Goal: Transaction & Acquisition: Purchase product/service

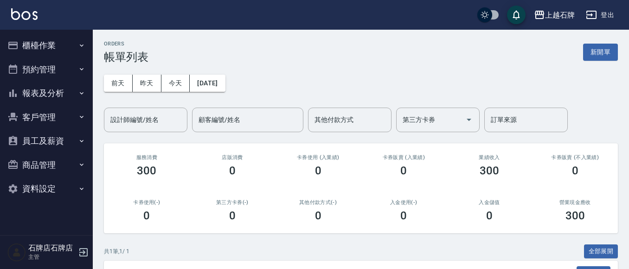
scroll to position [106, 0]
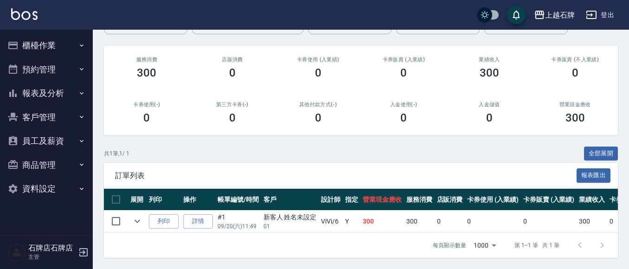
click at [36, 50] on button "櫃檯作業" at bounding box center [46, 45] width 85 height 24
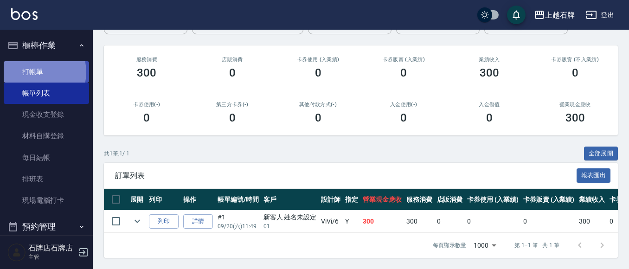
drag, startPoint x: 34, startPoint y: 72, endPoint x: 78, endPoint y: 70, distance: 44.1
click at [34, 71] on link "打帳單" at bounding box center [46, 71] width 85 height 21
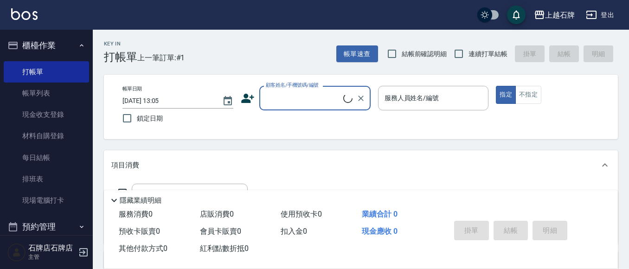
click at [316, 95] on input "顧客姓名/手機號碼/編號" at bounding box center [304, 98] width 80 height 16
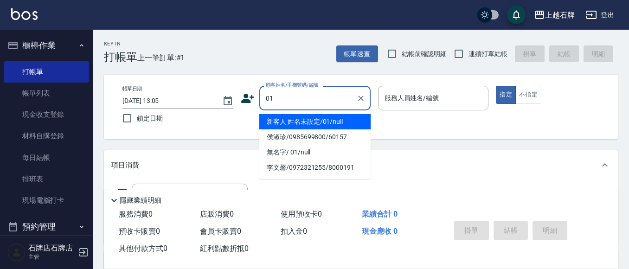
type input "新客人 姓名未設定/01/null"
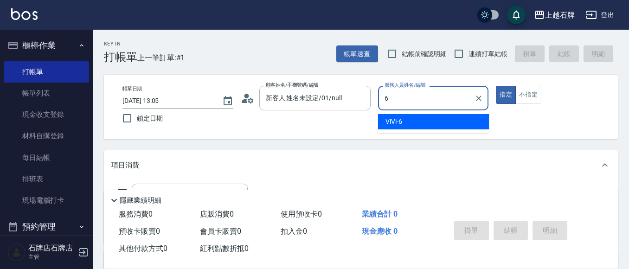
type input "ViVi-6"
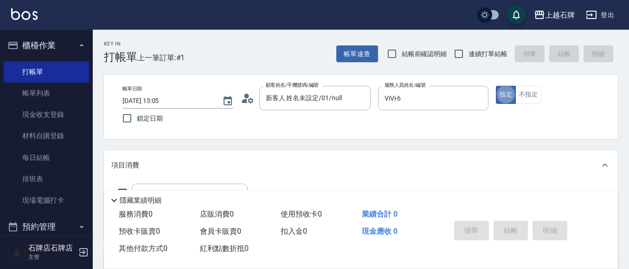
type button "true"
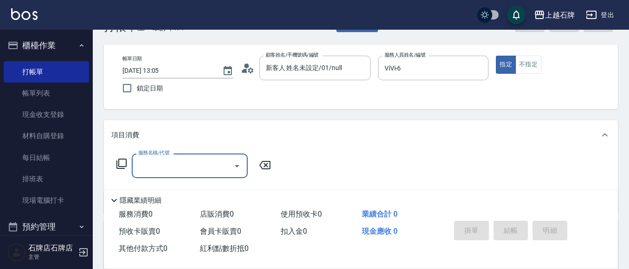
scroll to position [93, 0]
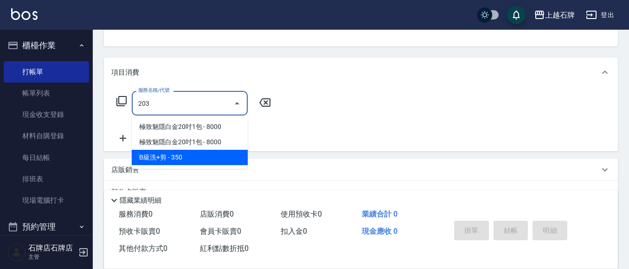
type input "B級洗+剪(203)"
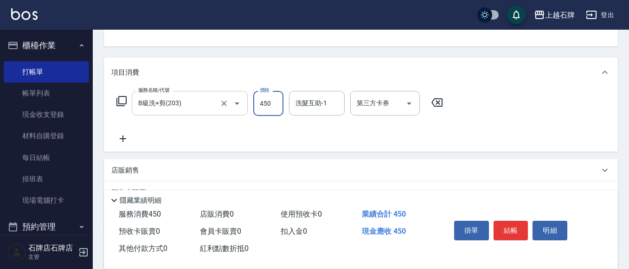
type input "450"
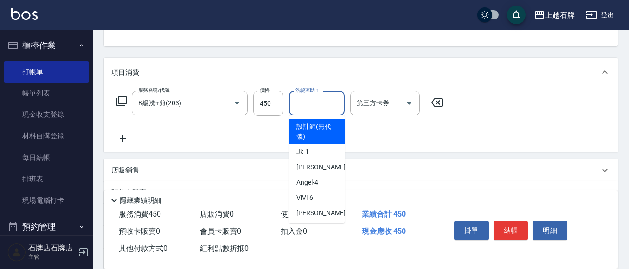
click at [322, 106] on input "洗髮互助-1" at bounding box center [316, 103] width 47 height 16
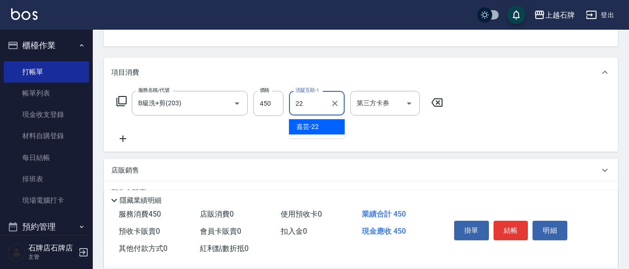
type input "嘉芸-22"
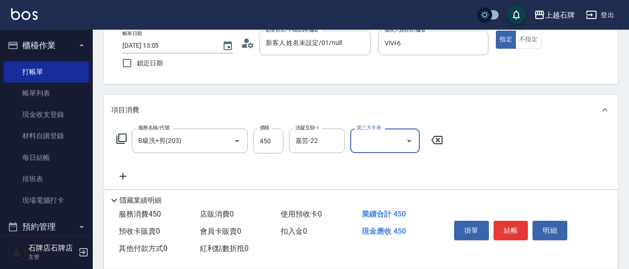
scroll to position [0, 0]
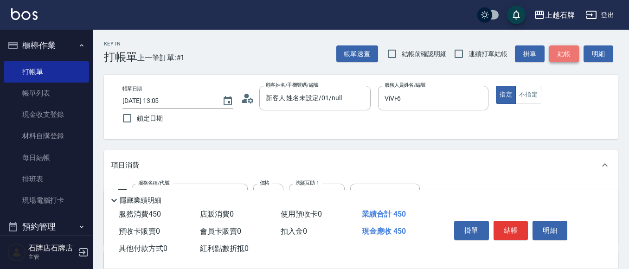
click at [570, 58] on button "結帳" at bounding box center [564, 53] width 30 height 17
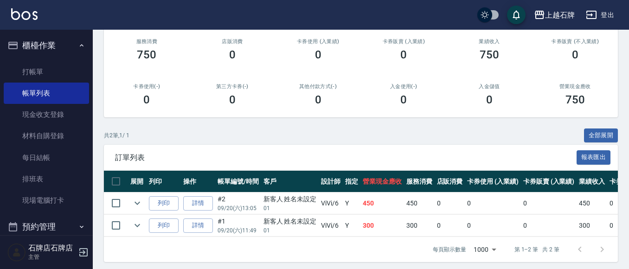
scroll to position [128, 0]
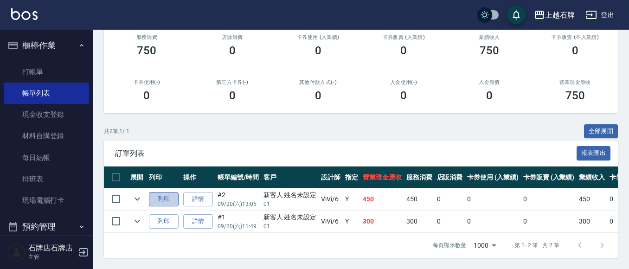
click at [162, 195] on button "列印" at bounding box center [164, 199] width 30 height 14
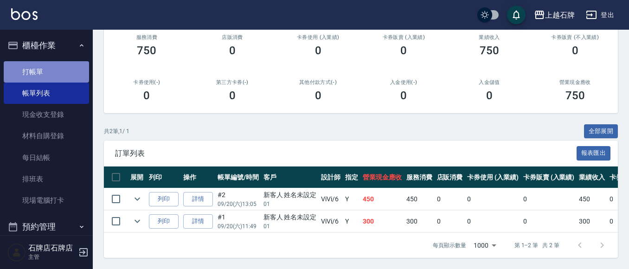
click at [50, 71] on link "打帳單" at bounding box center [46, 71] width 85 height 21
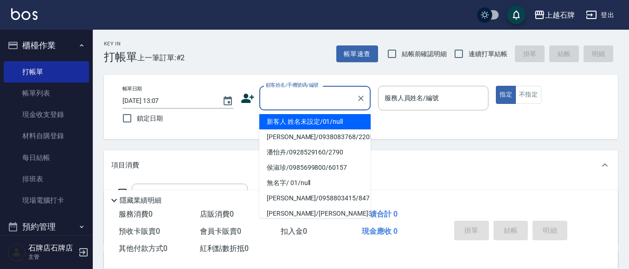
click at [324, 95] on input "顧客姓名/手機號碼/編號" at bounding box center [308, 98] width 89 height 16
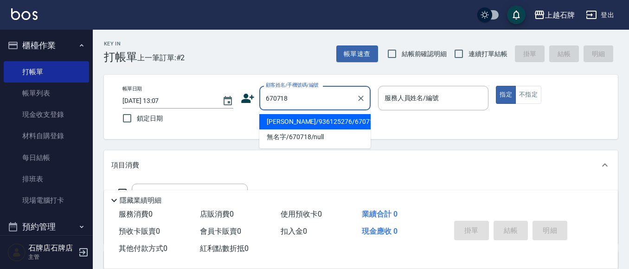
drag, startPoint x: 330, startPoint y: 123, endPoint x: 452, endPoint y: 91, distance: 126.1
click at [335, 122] on li "[PERSON_NAME]/936125276/670718" at bounding box center [314, 121] width 111 height 15
type input "[PERSON_NAME]/936125276/670718"
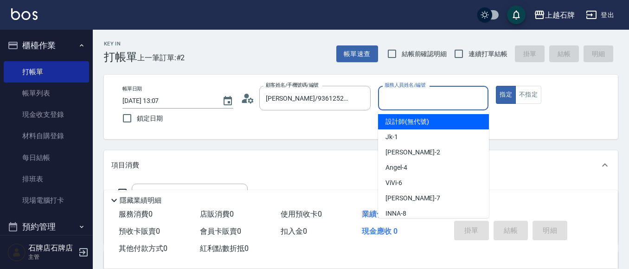
click at [445, 98] on input "服務人員姓名/編號" at bounding box center [433, 98] width 103 height 16
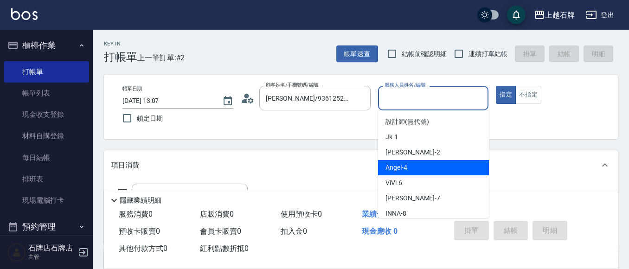
click at [439, 166] on div "[PERSON_NAME] -4" at bounding box center [433, 167] width 111 height 15
type input "[PERSON_NAME]-4"
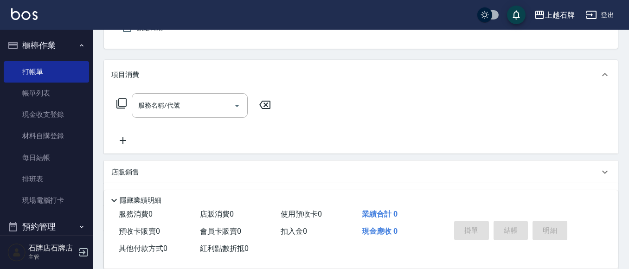
scroll to position [93, 0]
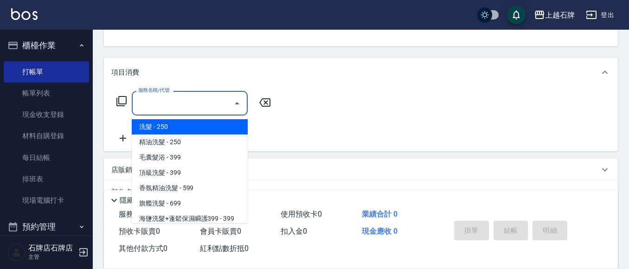
click at [205, 107] on input "服務名稱/代號" at bounding box center [183, 103] width 94 height 16
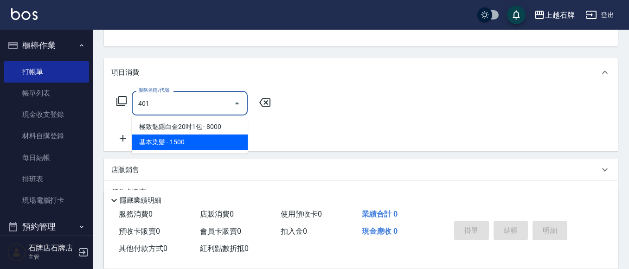
drag, startPoint x: 201, startPoint y: 144, endPoint x: 222, endPoint y: 137, distance: 22.0
click at [202, 144] on span "基本染髮 - 1500" at bounding box center [190, 142] width 116 height 15
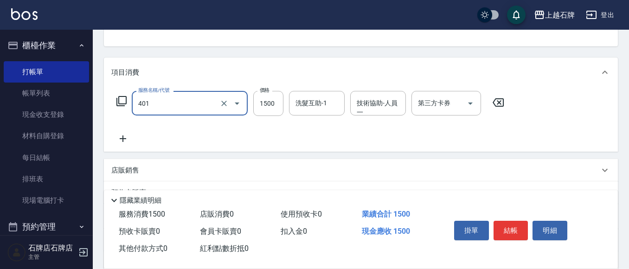
type input "基本染髮(401)"
click at [123, 136] on icon at bounding box center [123, 139] width 6 height 6
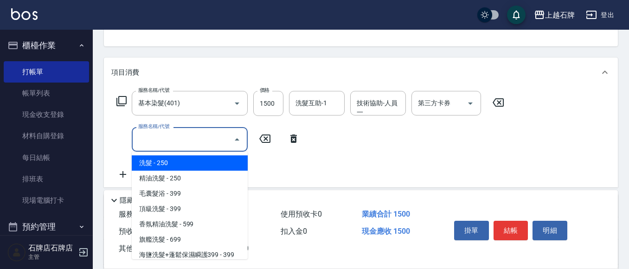
click at [145, 140] on input "服務名稱/代號" at bounding box center [183, 139] width 94 height 16
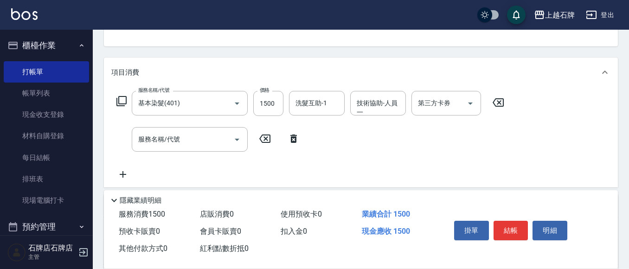
click at [119, 99] on icon at bounding box center [121, 101] width 10 height 10
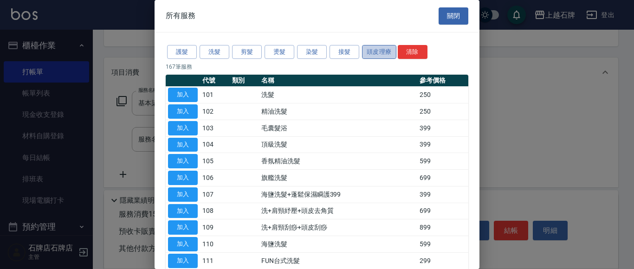
click at [380, 52] on button "頭皮理療" at bounding box center [379, 52] width 34 height 14
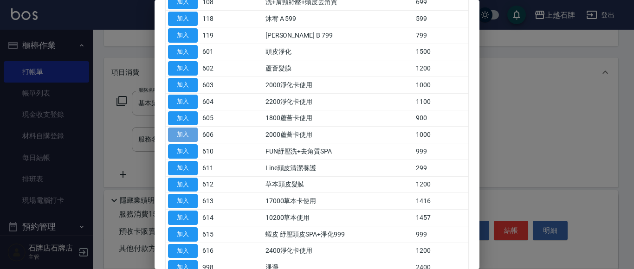
click at [186, 133] on button "加入" at bounding box center [183, 135] width 30 height 14
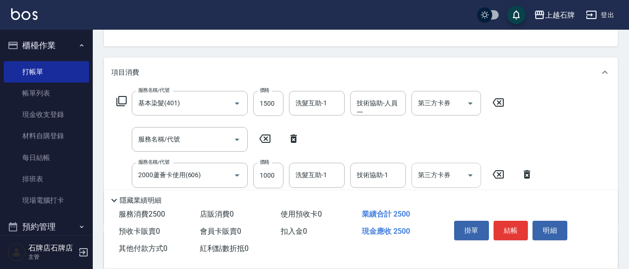
click at [471, 174] on icon "Open" at bounding box center [470, 175] width 5 height 2
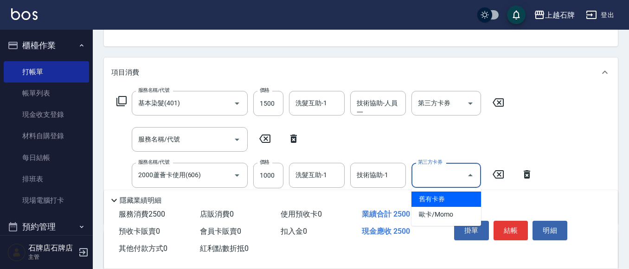
click at [455, 196] on span "舊有卡券" at bounding box center [447, 199] width 70 height 15
type input "舊有卡券"
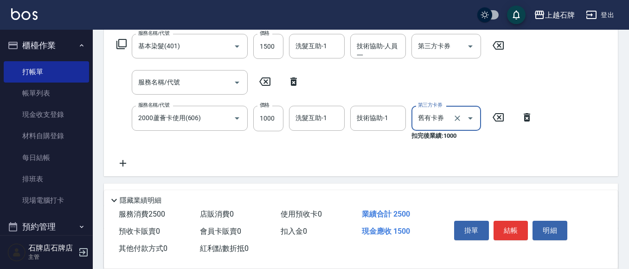
scroll to position [186, 0]
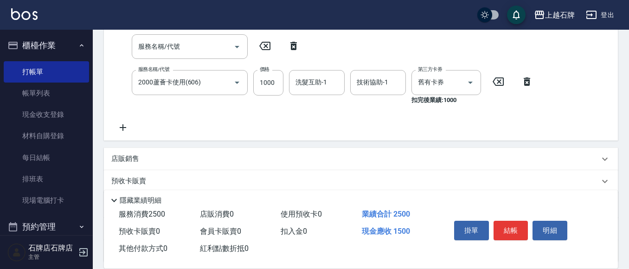
click at [123, 129] on icon at bounding box center [123, 127] width 6 height 6
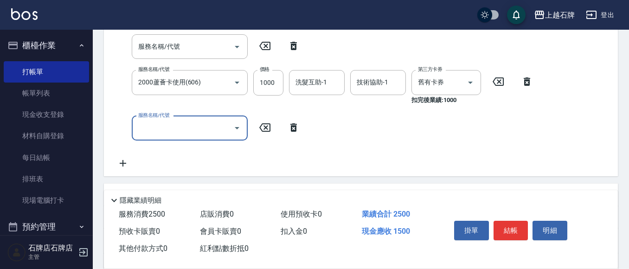
click at [206, 129] on input "服務名稱/代號" at bounding box center [183, 128] width 94 height 16
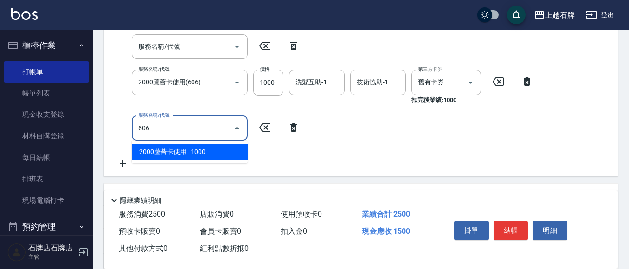
click at [224, 151] on span "2000蘆薈卡使用 - 1000" at bounding box center [190, 151] width 116 height 15
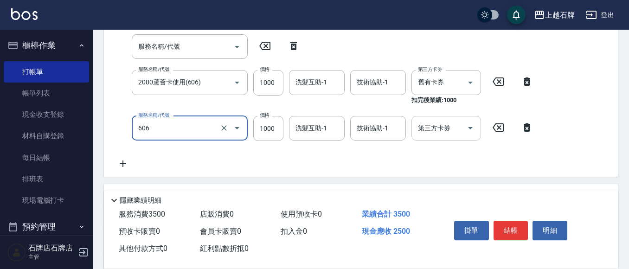
click at [469, 129] on icon "Open" at bounding box center [470, 128] width 11 height 11
type input "2000蘆薈卡使用(606)"
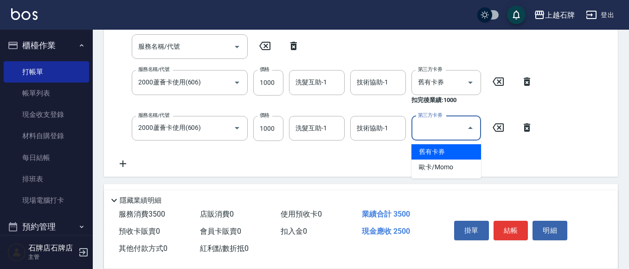
click at [452, 148] on span "舊有卡券" at bounding box center [447, 151] width 70 height 15
type input "舊有卡券"
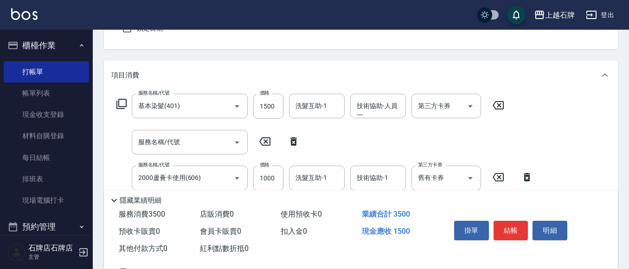
scroll to position [93, 0]
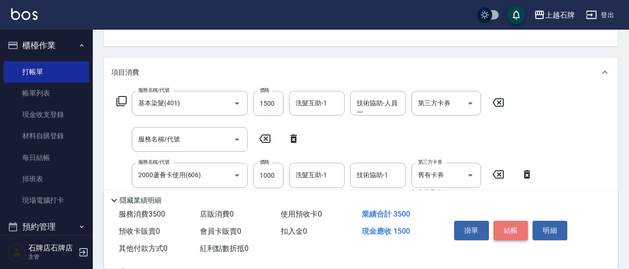
click at [512, 226] on button "結帳" at bounding box center [511, 230] width 35 height 19
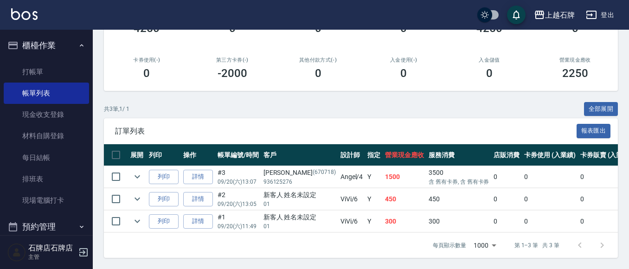
scroll to position [150, 0]
click at [161, 170] on button "列印" at bounding box center [164, 177] width 30 height 14
click at [36, 73] on link "打帳單" at bounding box center [46, 71] width 85 height 21
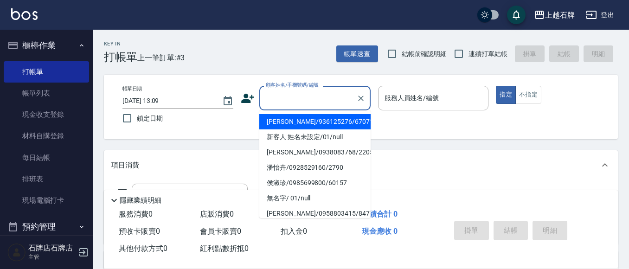
click at [298, 103] on input "顧客姓名/手機號碼/編號" at bounding box center [308, 98] width 89 height 16
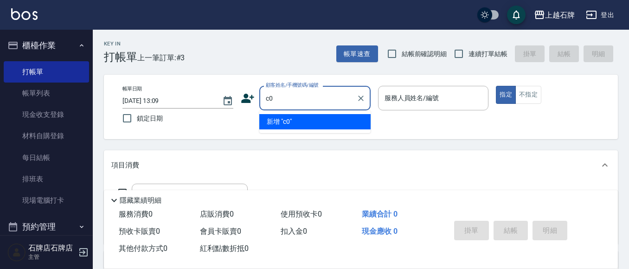
type input "c04"
click at [359, 100] on icon "Clear" at bounding box center [361, 99] width 6 height 6
click at [271, 99] on input "顧客姓名/手機號碼/編號" at bounding box center [308, 98] width 89 height 16
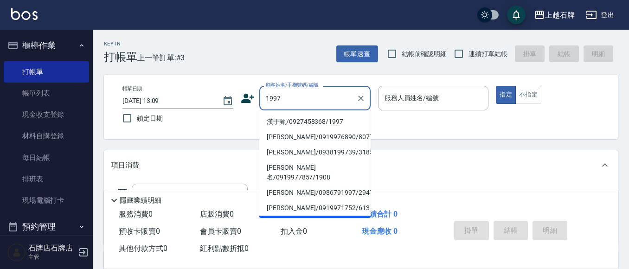
click at [293, 118] on li "漢于甄/0927458368/1997" at bounding box center [314, 121] width 111 height 15
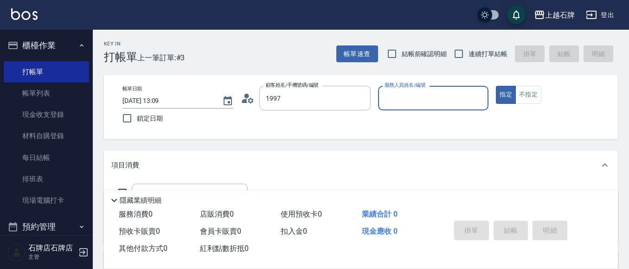
type input "漢于甄/0927458368/1997"
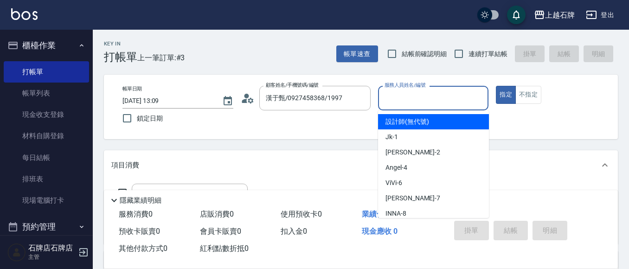
click at [438, 99] on input "服務人員姓名/編號" at bounding box center [433, 98] width 103 height 16
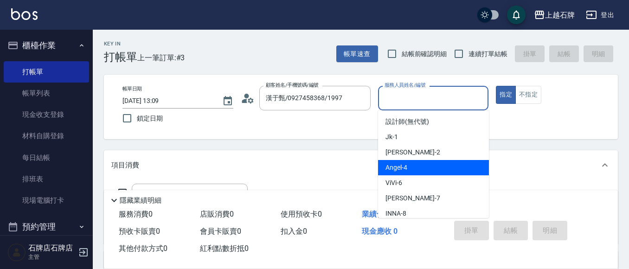
click at [421, 168] on div "[PERSON_NAME] -4" at bounding box center [433, 167] width 111 height 15
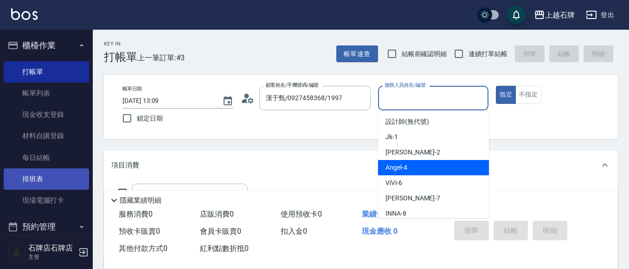
type input "[PERSON_NAME]-4"
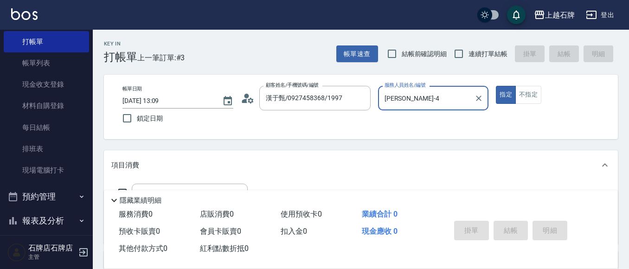
scroll to position [46, 0]
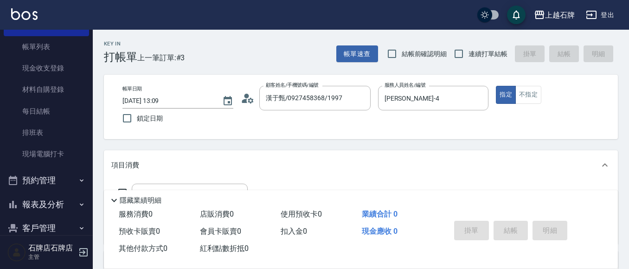
click at [120, 165] on p "項目消費" at bounding box center [125, 166] width 28 height 10
click at [130, 158] on p "項目消費" at bounding box center [125, 162] width 28 height 10
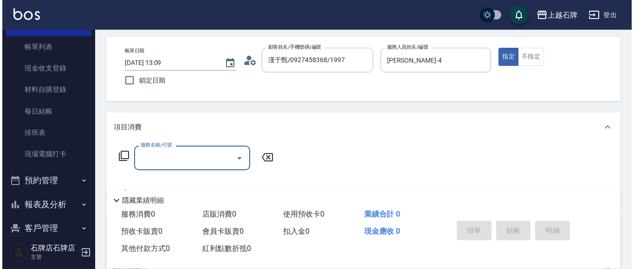
scroll to position [93, 0]
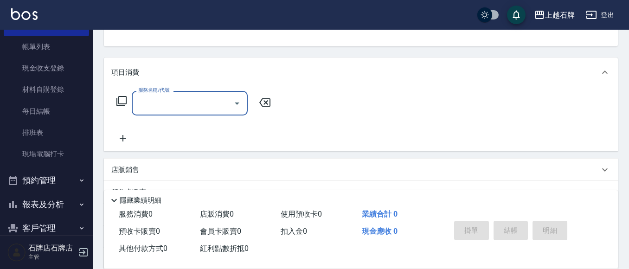
click at [120, 102] on icon at bounding box center [121, 101] width 11 height 11
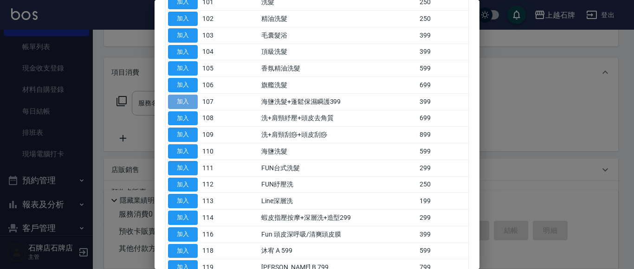
click at [181, 103] on button "加入" at bounding box center [183, 102] width 30 height 14
type input "海鹽洗髮+蓬鬆保濕瞬護399(107)"
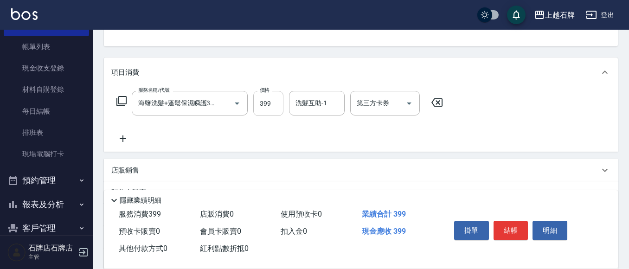
click at [271, 106] on input "399" at bounding box center [268, 103] width 30 height 25
type input "500"
click at [124, 138] on icon at bounding box center [122, 138] width 23 height 11
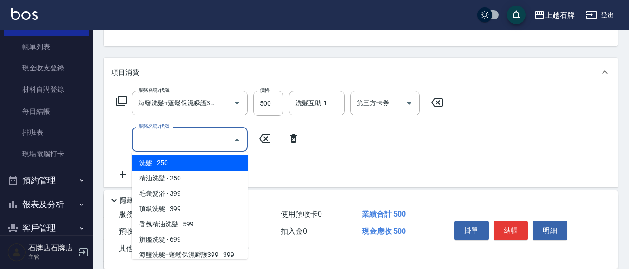
click at [147, 141] on input "服務名稱/代號" at bounding box center [183, 139] width 94 height 16
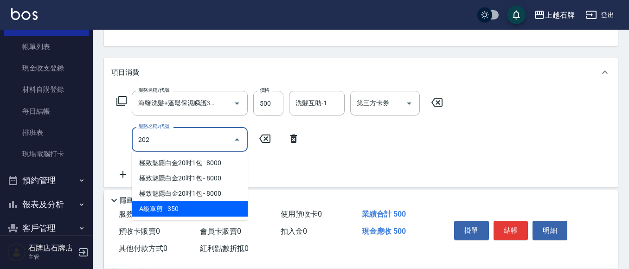
click at [232, 205] on span "A級單剪 - 350" at bounding box center [190, 208] width 116 height 15
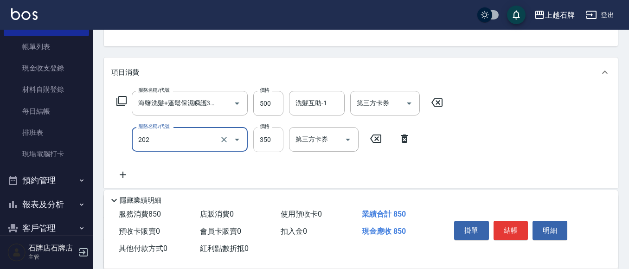
type input "A級單剪(202)"
click at [267, 144] on input "350" at bounding box center [268, 139] width 30 height 25
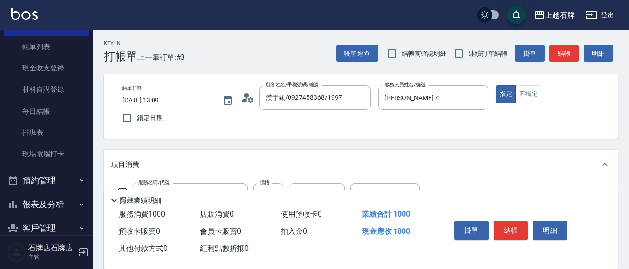
scroll to position [0, 0]
type input "500"
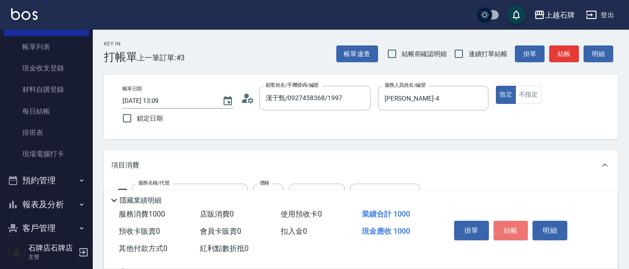
click at [504, 228] on button "結帳" at bounding box center [511, 230] width 35 height 19
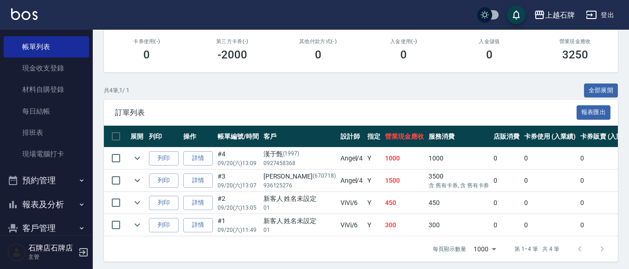
scroll to position [173, 0]
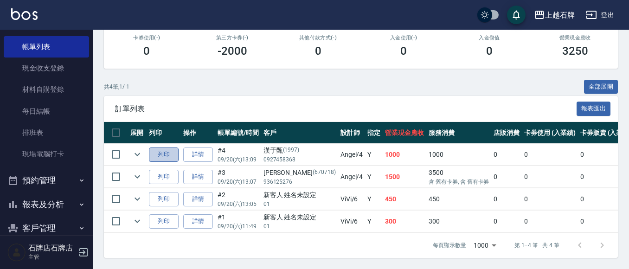
drag, startPoint x: 167, startPoint y: 147, endPoint x: 172, endPoint y: 144, distance: 5.8
click at [172, 148] on button "列印" at bounding box center [164, 155] width 30 height 14
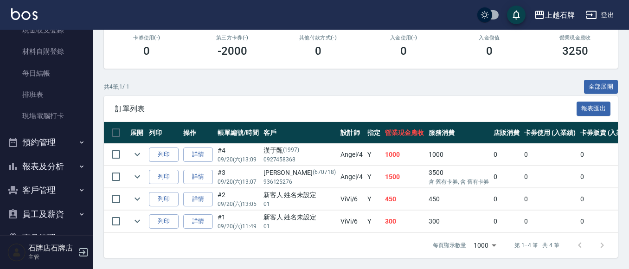
scroll to position [134, 0]
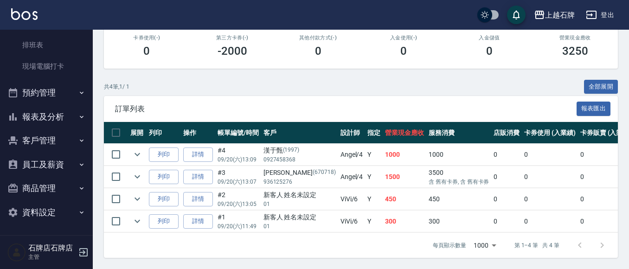
click at [33, 117] on button "報表及分析" at bounding box center [46, 117] width 85 height 24
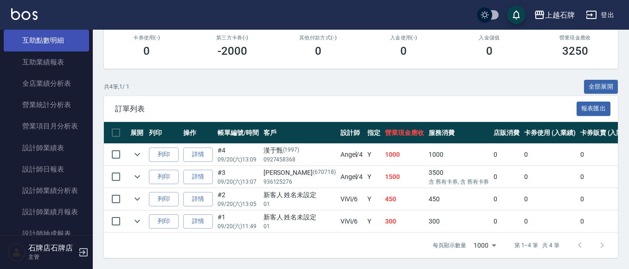
scroll to position [413, 0]
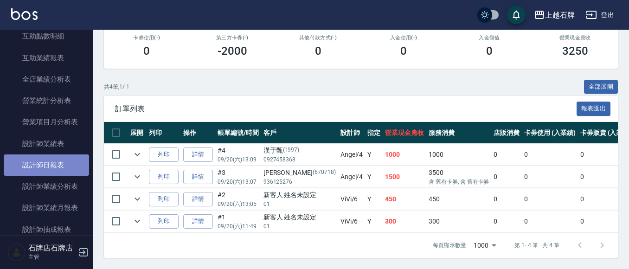
click at [55, 164] on link "設計師日報表" at bounding box center [46, 165] width 85 height 21
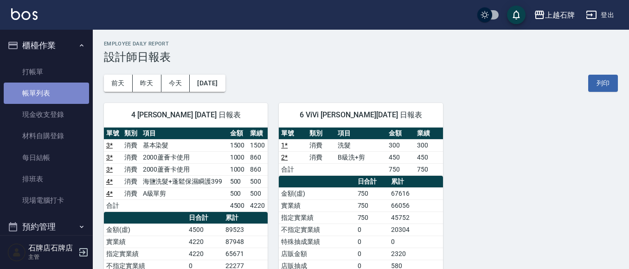
click at [51, 90] on link "帳單列表" at bounding box center [46, 93] width 85 height 21
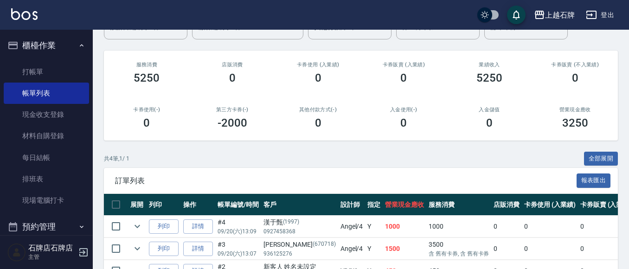
scroll to position [139, 0]
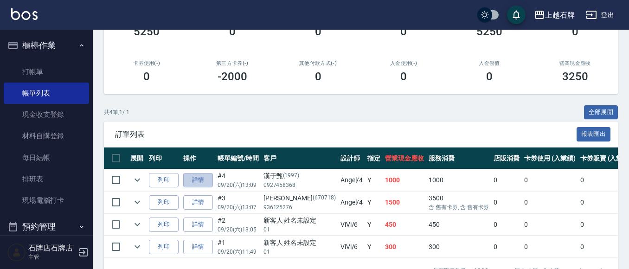
click at [195, 181] on link "詳情" at bounding box center [198, 180] width 30 height 14
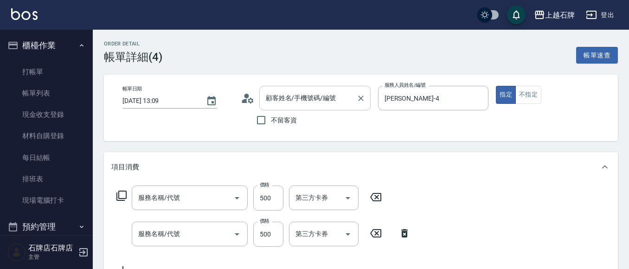
type input "[DATE] 13:09"
type input "[PERSON_NAME]-4"
type input "A級單剪(202)"
type input "海鹽洗髮+蓬鬆保濕瞬護399(107)"
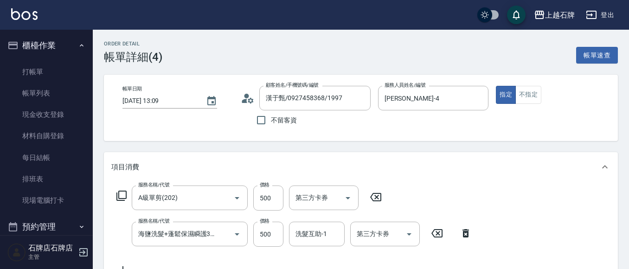
type input "漢于甄/0927458368/1997"
click at [311, 239] on input "洗髮互助-1" at bounding box center [316, 234] width 47 height 16
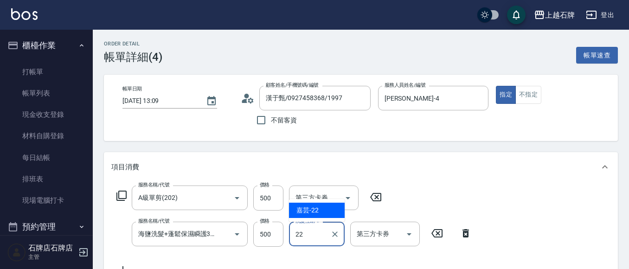
click at [320, 207] on div "嘉芸 -22" at bounding box center [317, 210] width 56 height 15
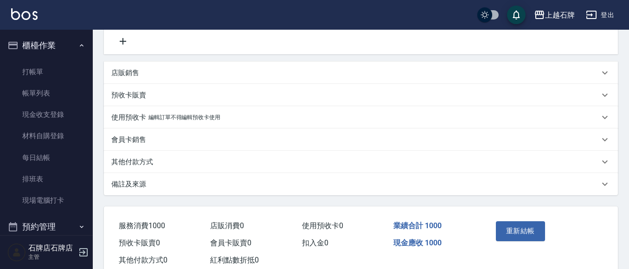
scroll to position [232, 0]
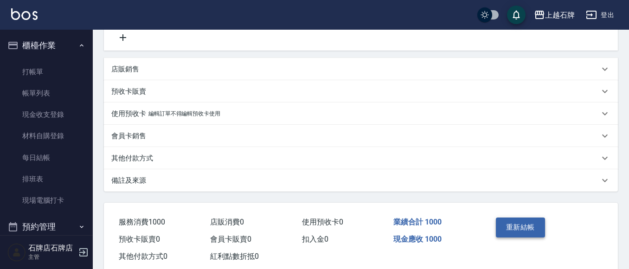
type input "嘉芸-22"
click at [529, 227] on button "重新結帳" at bounding box center [520, 227] width 49 height 19
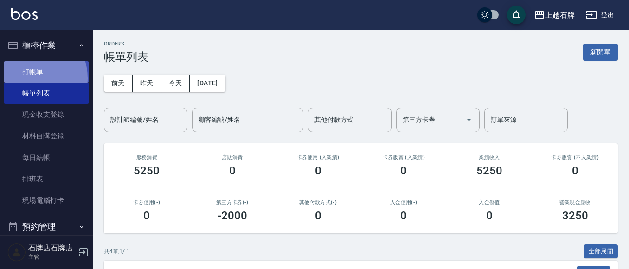
click at [29, 78] on link "打帳單" at bounding box center [46, 71] width 85 height 21
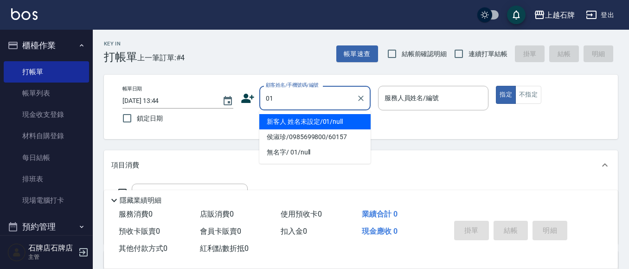
type input "新客人 姓名未設定/01/null"
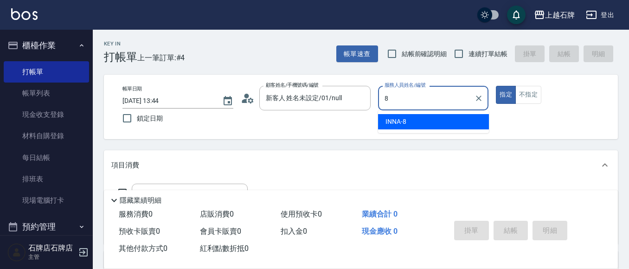
type input "INNA-8"
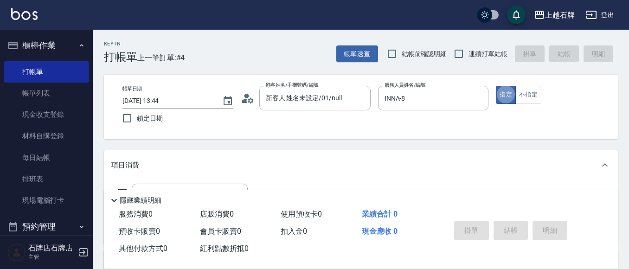
type button "true"
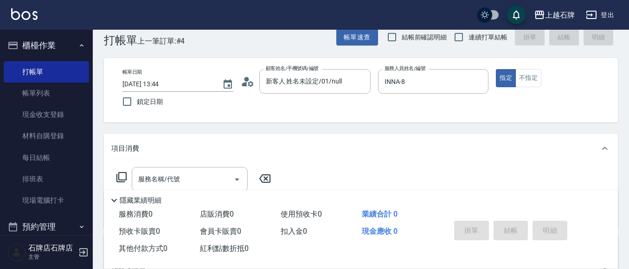
scroll to position [46, 0]
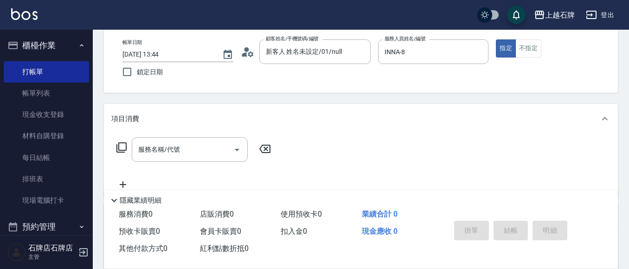
drag, startPoint x: 155, startPoint y: 143, endPoint x: 165, endPoint y: 138, distance: 10.8
click at [161, 141] on div "服務名稱/代號" at bounding box center [190, 149] width 116 height 25
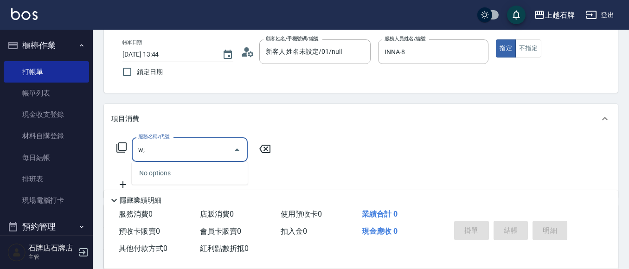
type input "w"
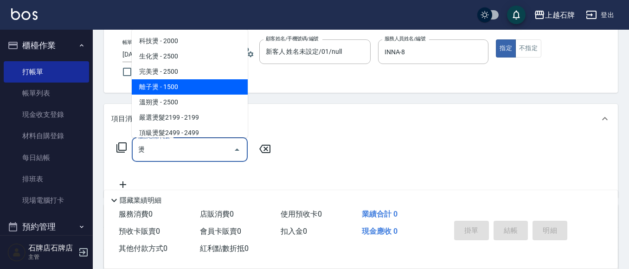
click at [173, 89] on span "離子燙 - 1500" at bounding box center [190, 86] width 116 height 15
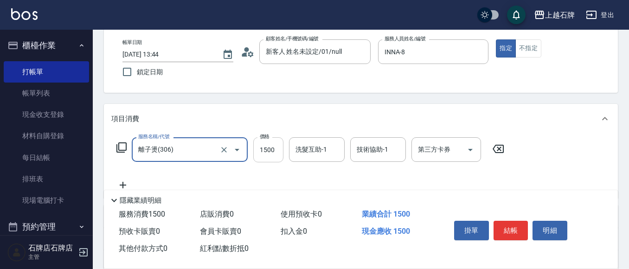
type input "離子燙(306)"
click at [266, 148] on input "1500" at bounding box center [268, 149] width 30 height 25
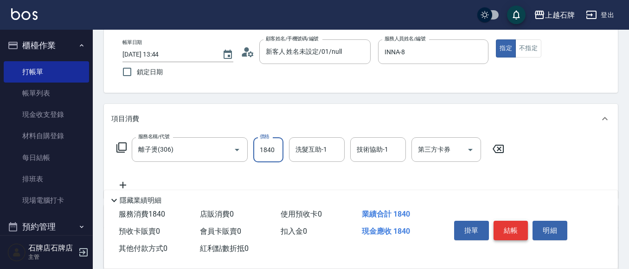
type input "1840"
click at [500, 232] on button "結帳" at bounding box center [511, 230] width 35 height 19
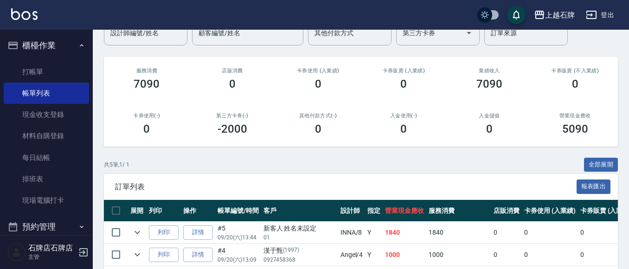
scroll to position [139, 0]
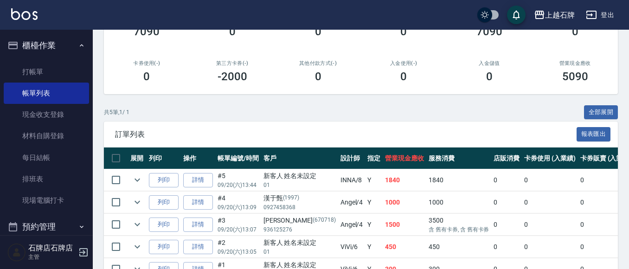
click at [169, 187] on td "列印" at bounding box center [164, 180] width 34 height 22
click at [166, 180] on button "列印" at bounding box center [164, 180] width 30 height 14
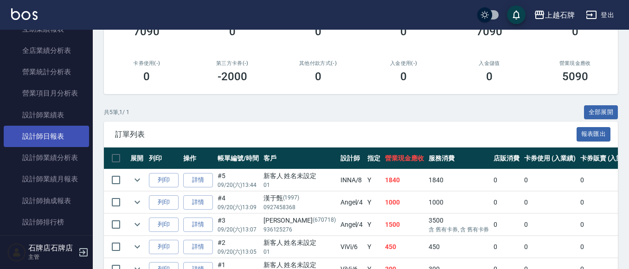
scroll to position [464, 0]
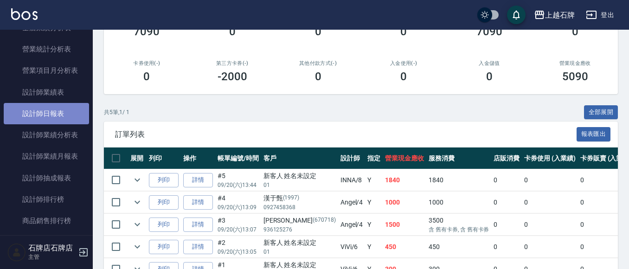
click at [64, 116] on link "設計師日報表" at bounding box center [46, 113] width 85 height 21
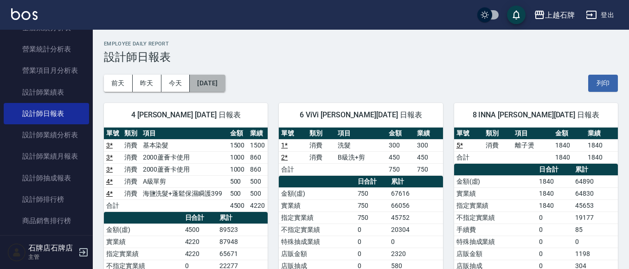
click at [210, 82] on button "[DATE]" at bounding box center [207, 83] width 35 height 17
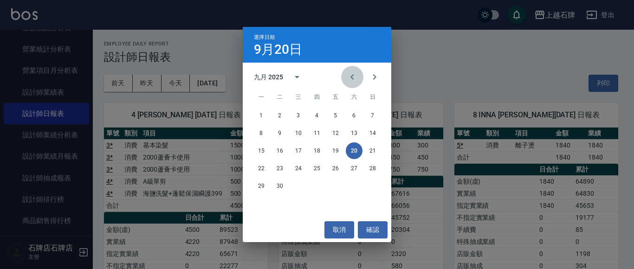
click at [351, 80] on icon "Previous month" at bounding box center [352, 76] width 11 height 11
click at [297, 164] on button "20" at bounding box center [298, 168] width 17 height 17
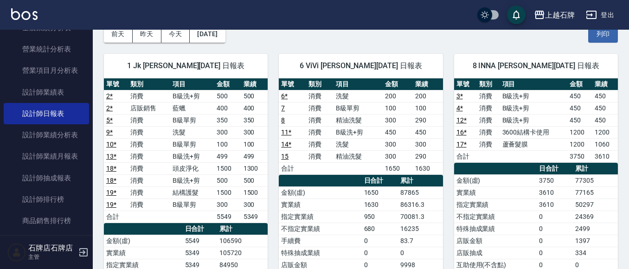
scroll to position [46, 0]
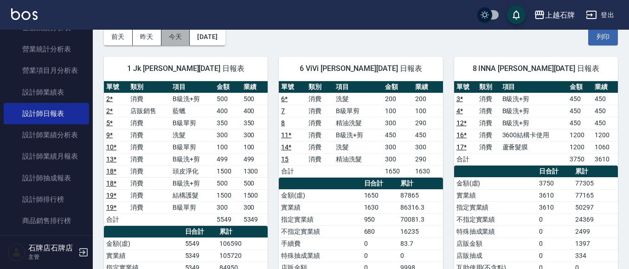
click at [185, 38] on button "今天" at bounding box center [175, 36] width 29 height 17
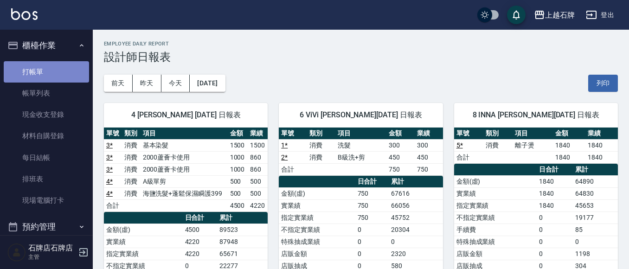
click at [57, 77] on link "打帳單" at bounding box center [46, 71] width 85 height 21
